Goal: Information Seeking & Learning: Learn about a topic

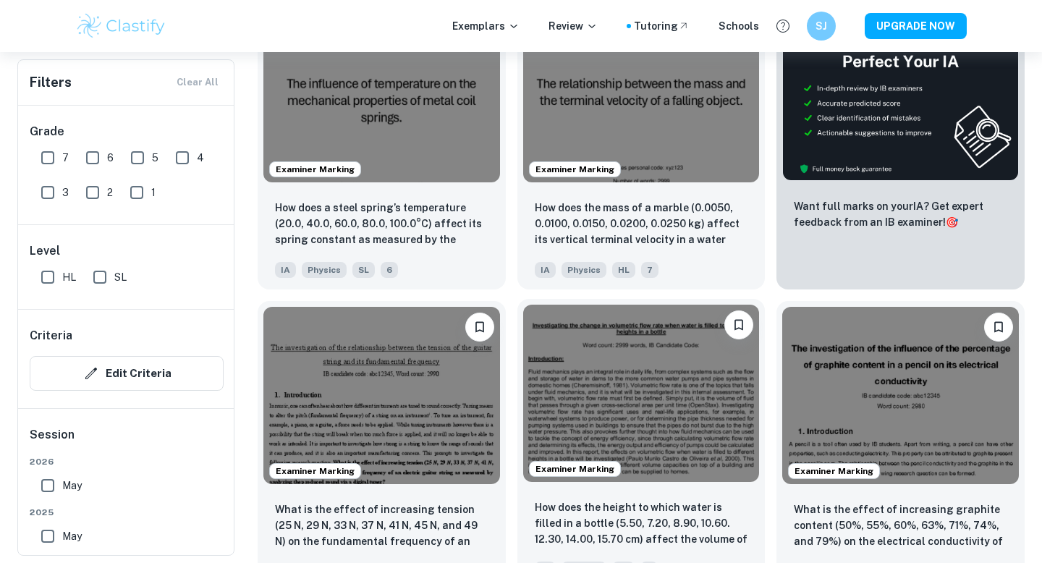
scroll to position [447, 0]
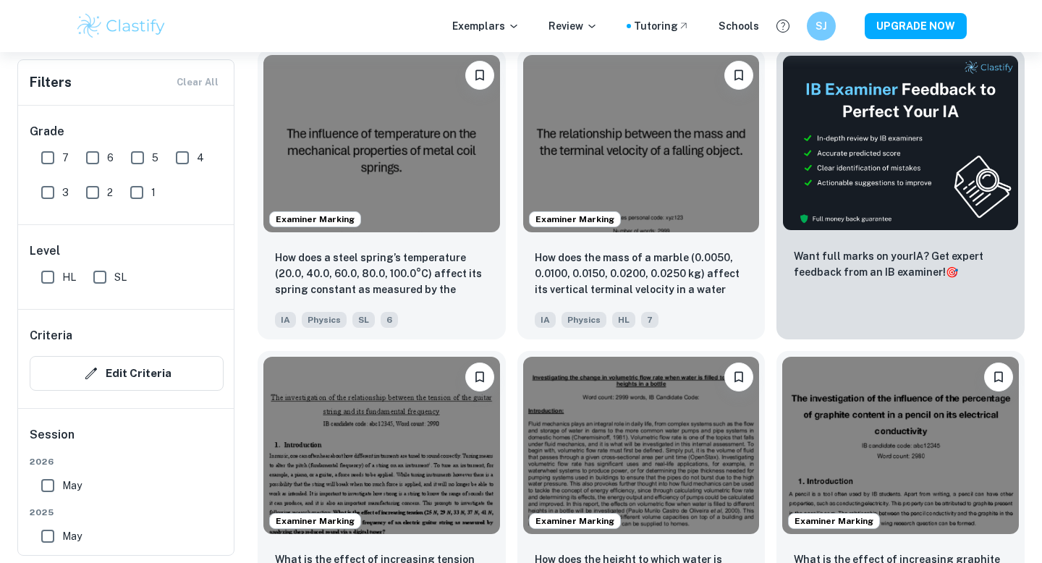
click at [50, 163] on input "7" at bounding box center [47, 157] width 29 height 29
checkbox input "true"
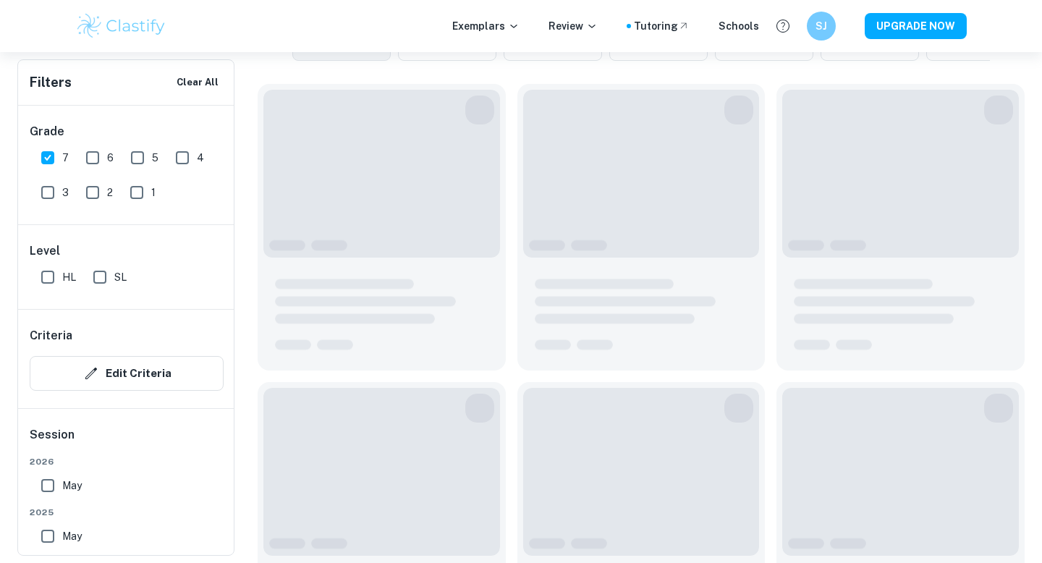
scroll to position [482, 0]
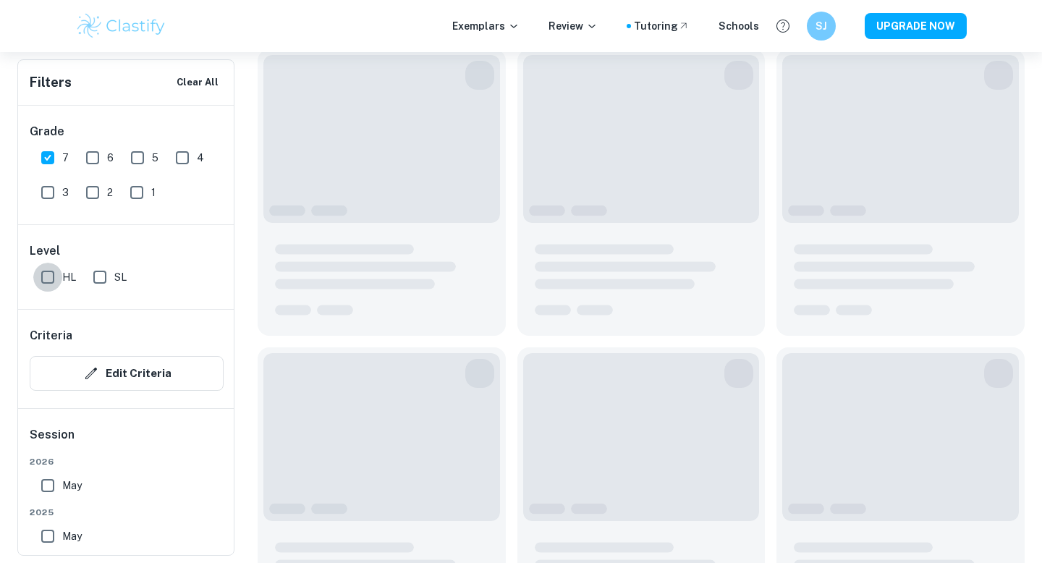
click at [44, 272] on input "HL" at bounding box center [47, 277] width 29 height 29
checkbox input "true"
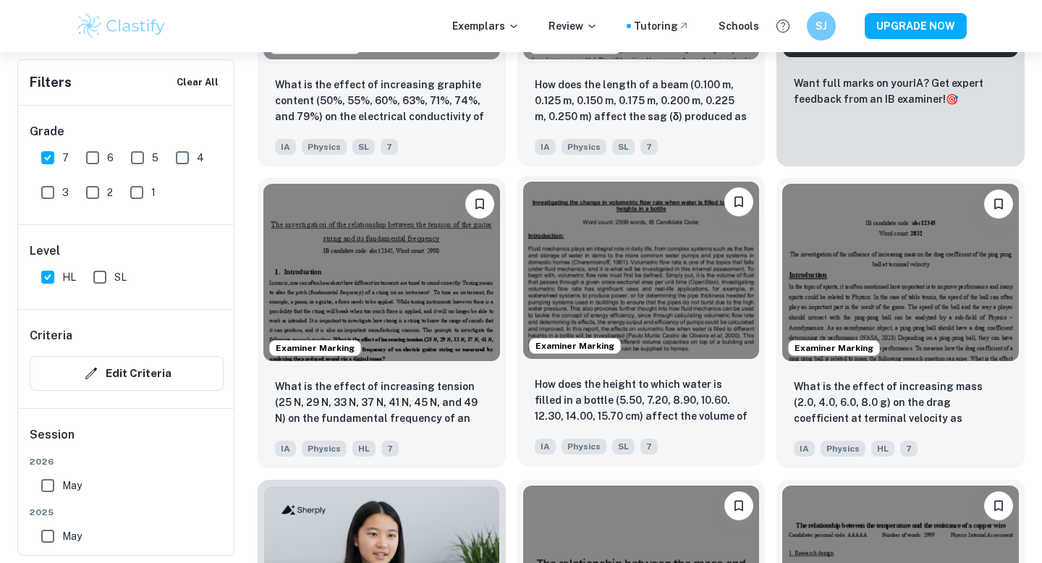
scroll to position [734, 0]
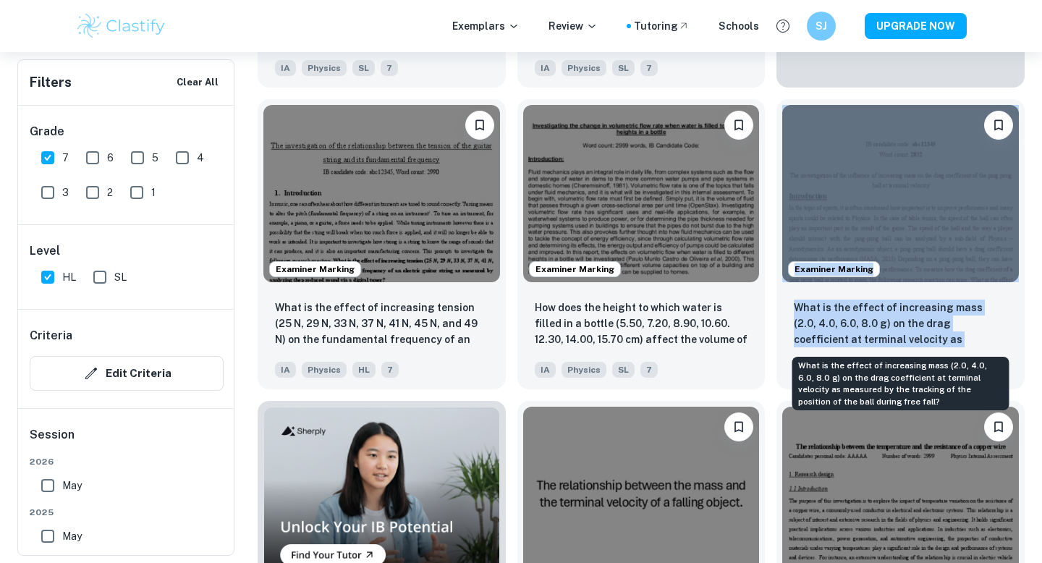
drag, startPoint x: 941, startPoint y: 300, endPoint x: 760, endPoint y: 14, distance: 338.8
click at [941, 300] on p "What is the effect of increasing mass (2.0, 4.0, 6.0, 8.0 g) on the drag coeffi…" at bounding box center [900, 324] width 213 height 49
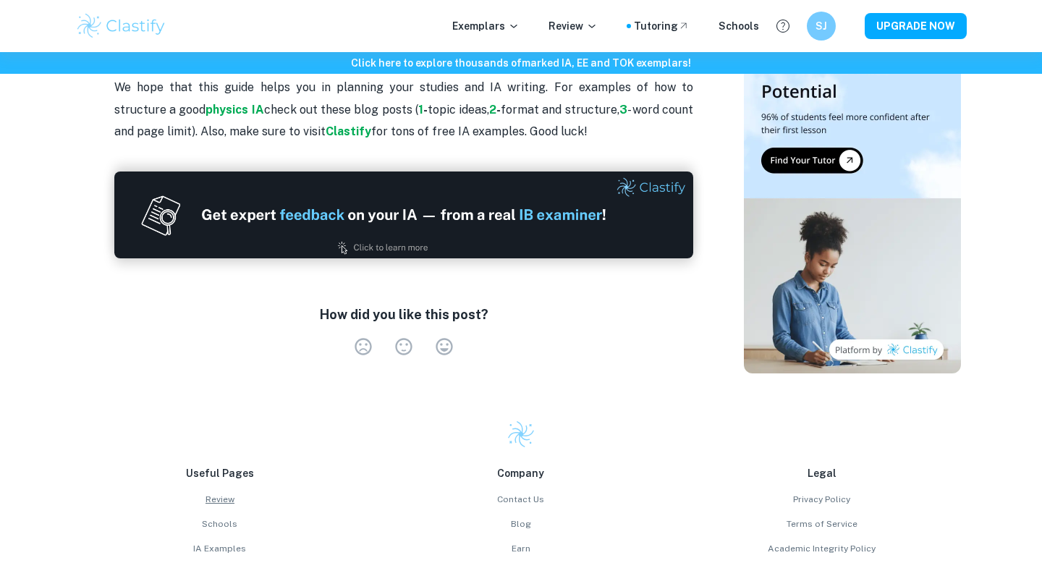
scroll to position [1738, 0]
